Goal: Browse casually

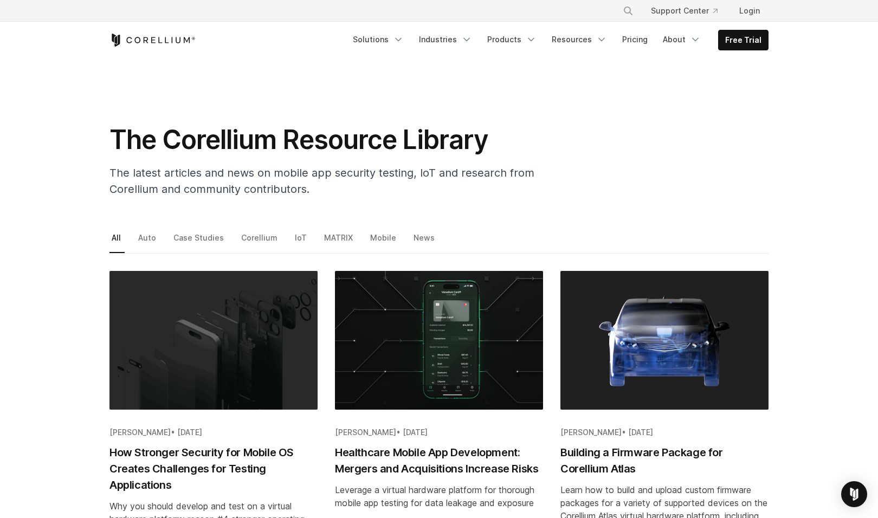
scroll to position [1896, 0]
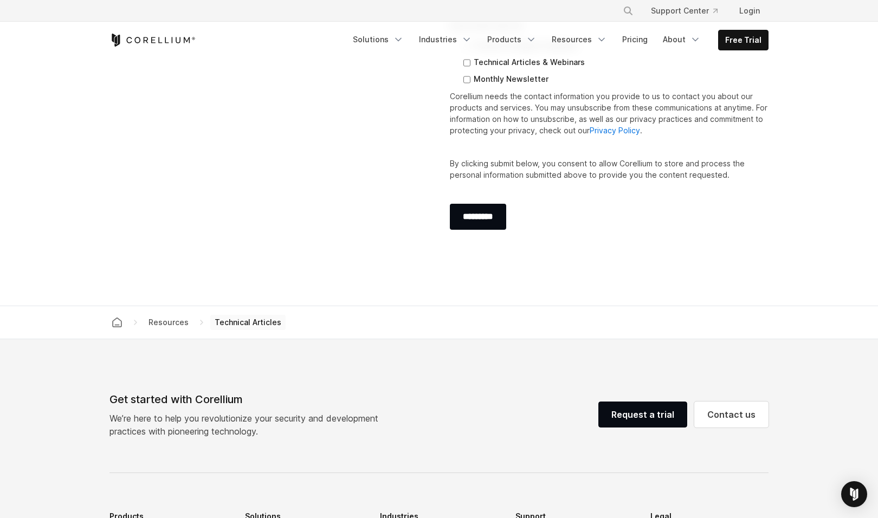
click at [825, 131] on section "Subscribe to Stay Connected Keep up to date with emails for the latest product …" at bounding box center [439, 64] width 878 height 483
click at [827, 114] on section "Subscribe to Stay Connected Keep up to date with emails for the latest product …" at bounding box center [439, 64] width 878 height 483
click at [827, 101] on section "Subscribe to Stay Connected Keep up to date with emails for the latest product …" at bounding box center [439, 64] width 878 height 483
click at [827, 147] on section "Subscribe to Stay Connected Keep up to date with emails for the latest product …" at bounding box center [439, 64] width 878 height 483
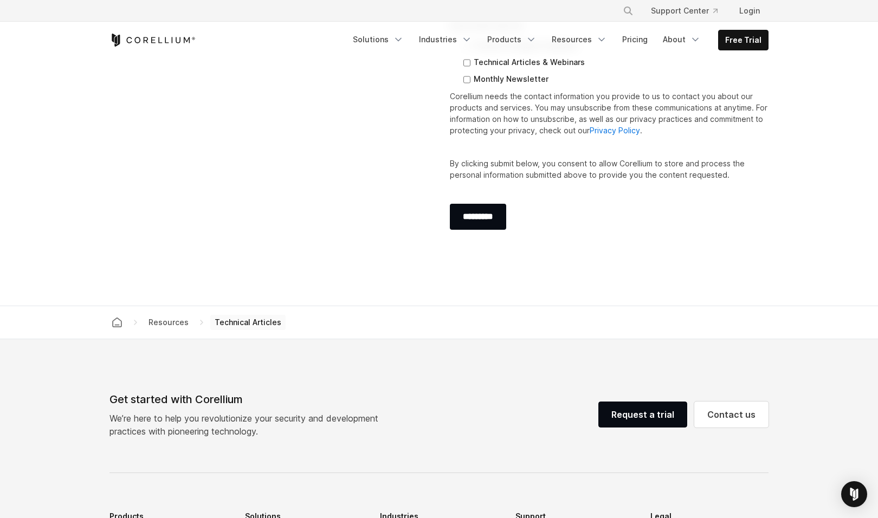
drag, startPoint x: 827, startPoint y: 119, endPoint x: 827, endPoint y: 101, distance: 17.9
click at [827, 118] on section "Subscribe to Stay Connected Keep up to date with emails for the latest product …" at bounding box center [439, 64] width 878 height 483
drag, startPoint x: 827, startPoint y: 101, endPoint x: 827, endPoint y: 94, distance: 7.0
click at [827, 101] on section "Subscribe to Stay Connected Keep up to date with emails for the latest product …" at bounding box center [439, 64] width 878 height 483
click at [827, 94] on section "Subscribe to Stay Connected Keep up to date with emails for the latest product …" at bounding box center [439, 64] width 878 height 483
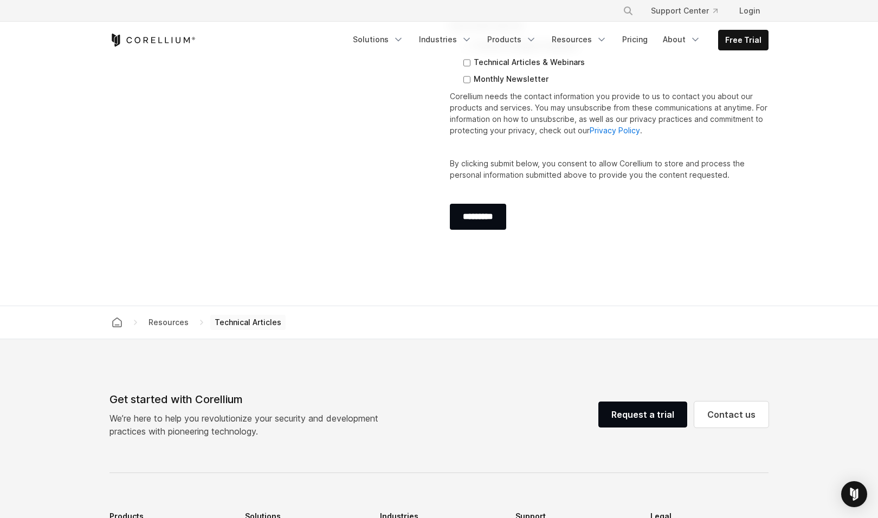
click at [827, 149] on section "Subscribe to Stay Connected Keep up to date with emails for the latest product …" at bounding box center [439, 64] width 878 height 483
click at [831, 114] on section "Subscribe to Stay Connected Keep up to date with emails for the latest product …" at bounding box center [439, 64] width 878 height 483
click at [832, 99] on section "Subscribe to Stay Connected Keep up to date with emails for the latest product …" at bounding box center [439, 64] width 878 height 483
click at [833, 93] on section "Subscribe to Stay Connected Keep up to date with emails for the latest product …" at bounding box center [439, 64] width 878 height 483
click at [833, 135] on section "Subscribe to Stay Connected Keep up to date with emails for the latest product …" at bounding box center [439, 64] width 878 height 483
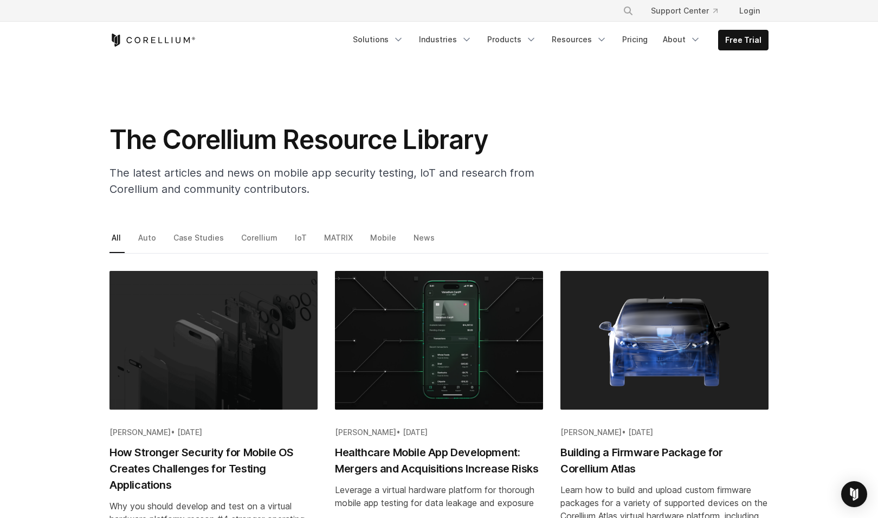
click at [843, 138] on section "The Corellium Resource Library The latest articles and news on mobile app secur…" at bounding box center [439, 132] width 878 height 147
click at [843, 112] on section "The Corellium Resource Library The latest articles and news on mobile app secur…" at bounding box center [439, 132] width 878 height 147
click at [842, 100] on section "The Corellium Resource Library The latest articles and news on mobile app secur…" at bounding box center [439, 132] width 878 height 147
click at [840, 139] on section "The Corellium Resource Library The latest articles and news on mobile app secur…" at bounding box center [439, 132] width 878 height 147
click at [403, 42] on icon "Navigation Menu" at bounding box center [398, 39] width 11 height 11
